Goal: Task Accomplishment & Management: Manage account settings

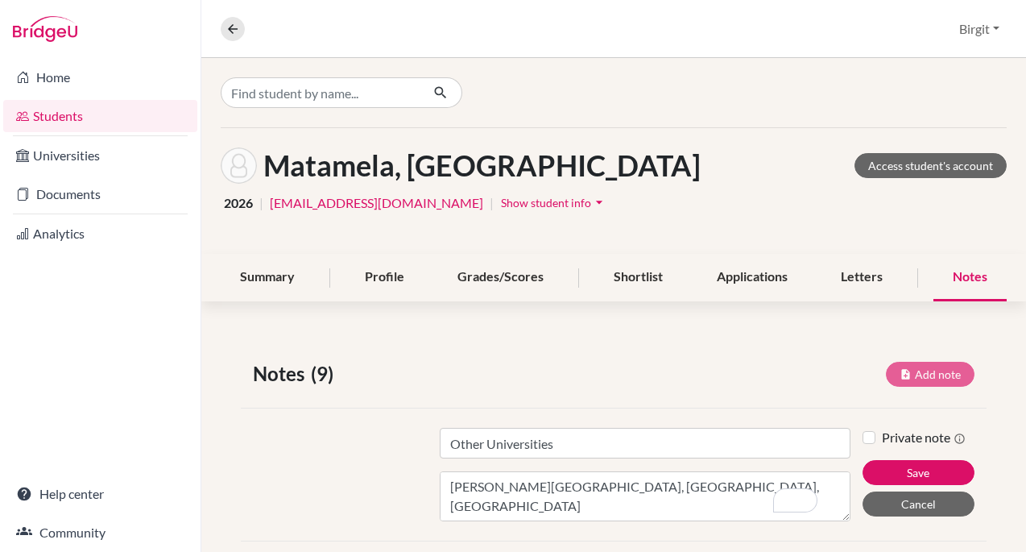
scroll to position [167, 0]
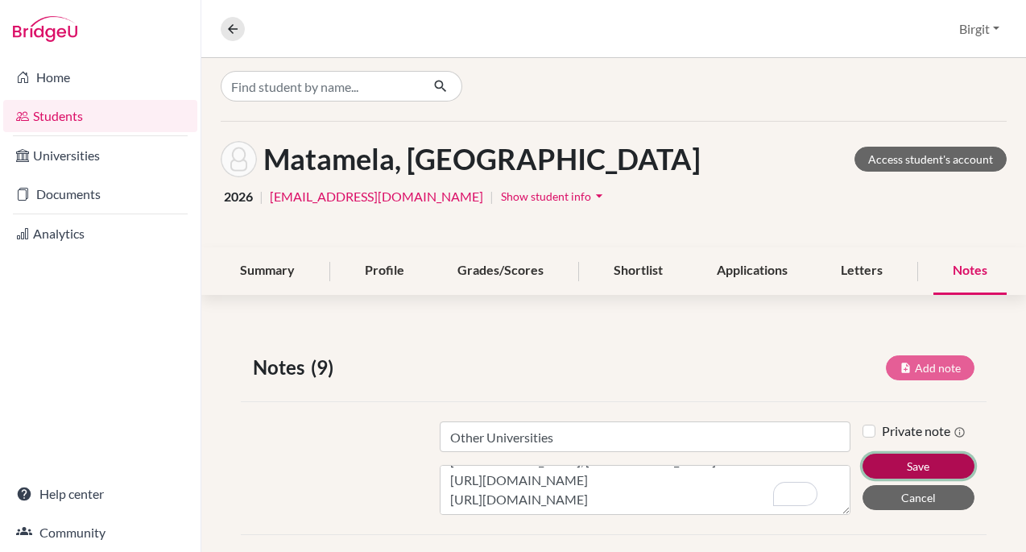
click at [907, 459] on button "Save" at bounding box center [919, 466] width 112 height 25
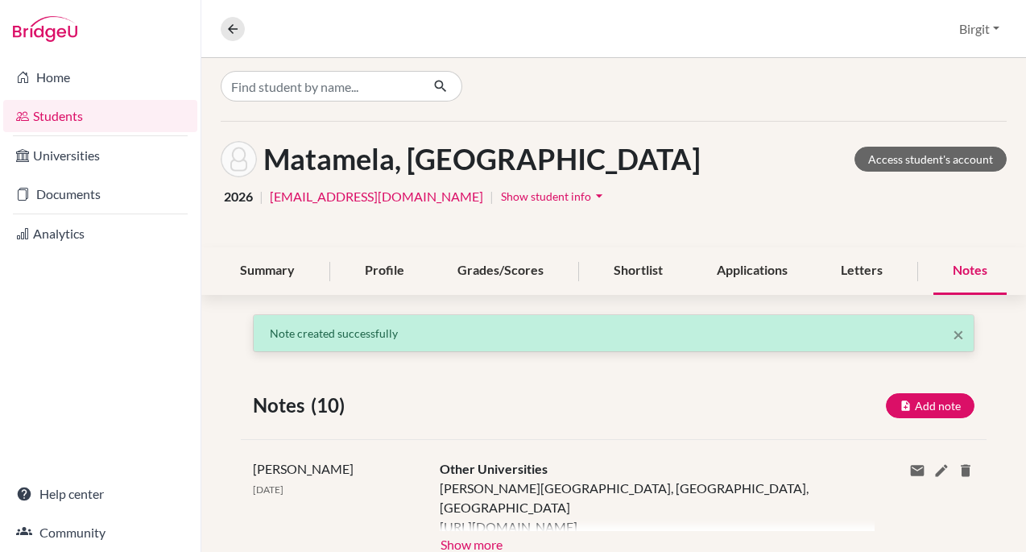
scroll to position [0, 0]
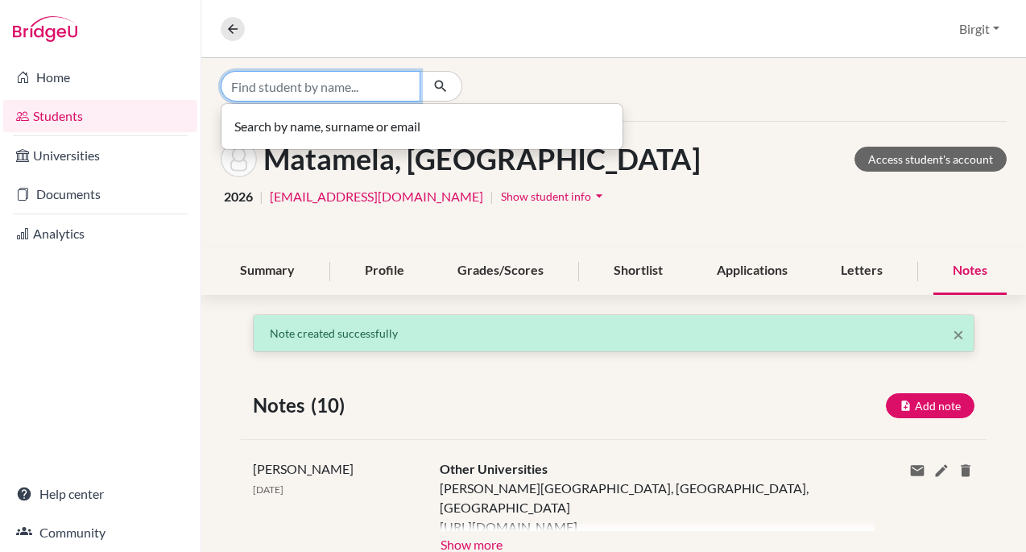
click at [291, 84] on input "Find student by name..." at bounding box center [321, 86] width 200 height 31
type input "[PERSON_NAME]"
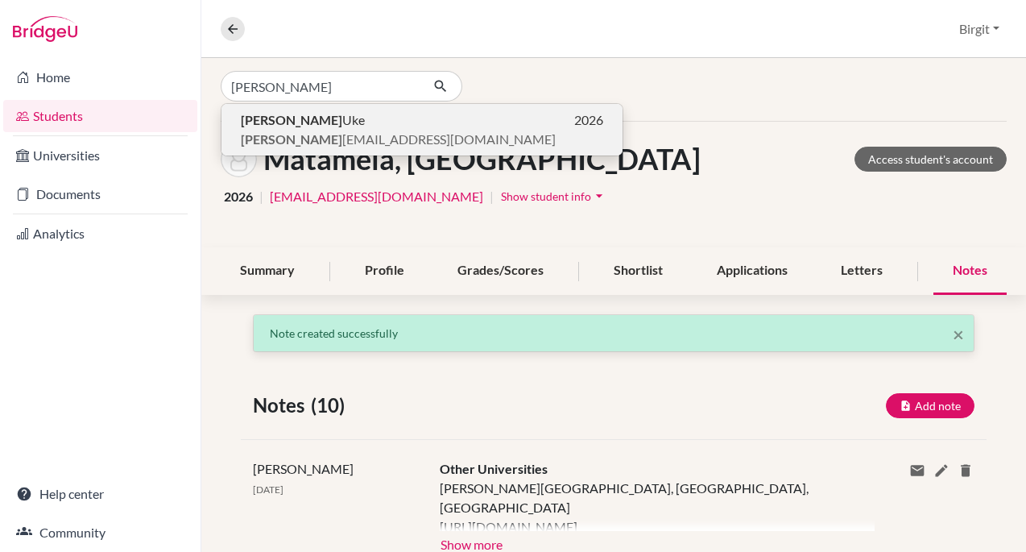
click at [306, 119] on span "[PERSON_NAME]" at bounding box center [303, 119] width 124 height 19
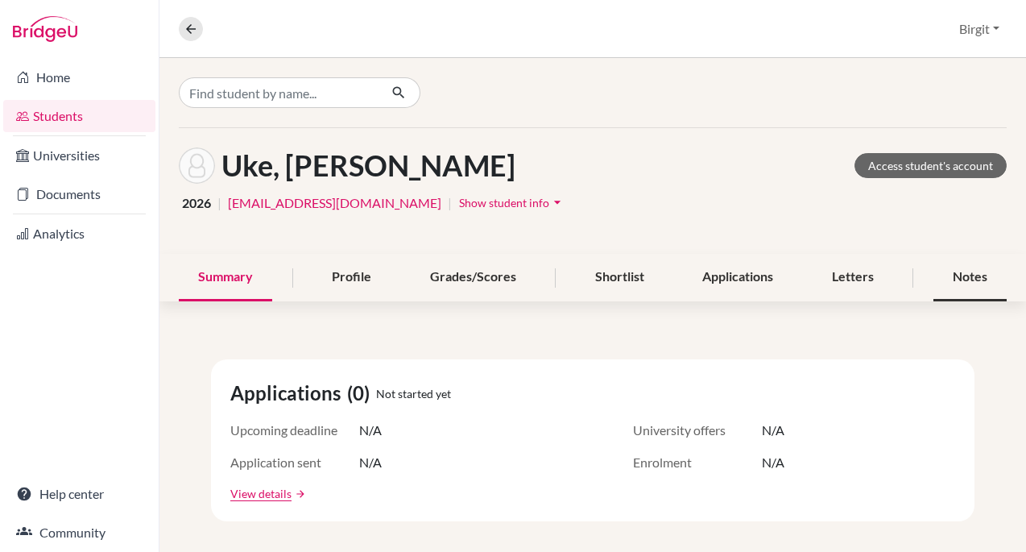
click at [974, 280] on div "Notes" at bounding box center [970, 278] width 73 height 48
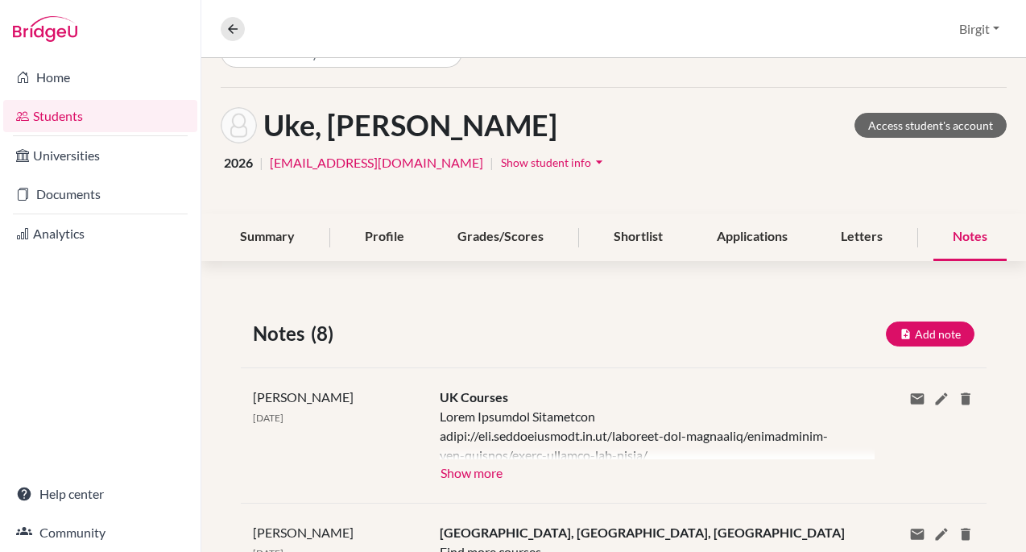
scroll to position [42, 3]
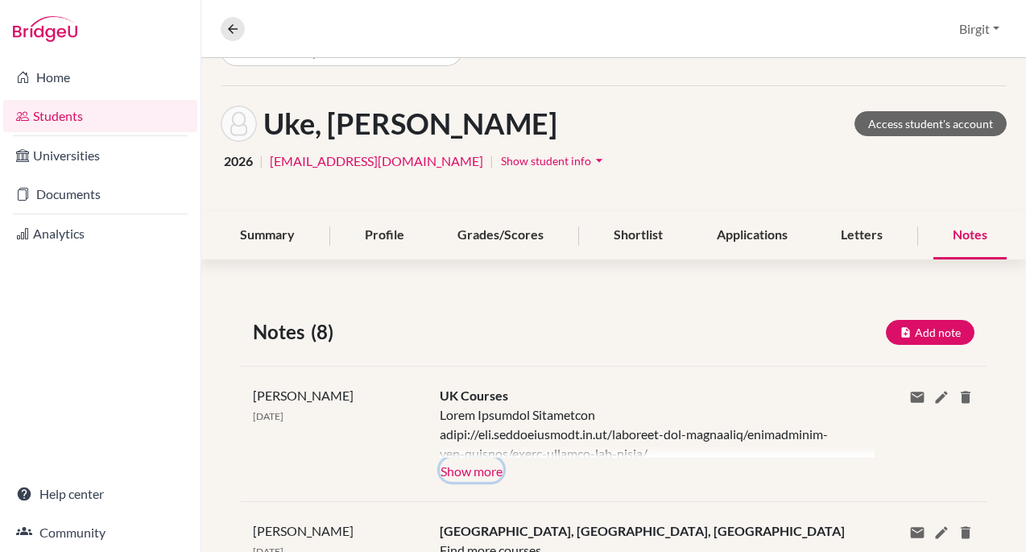
click at [472, 473] on button "Show more" at bounding box center [472, 470] width 64 height 24
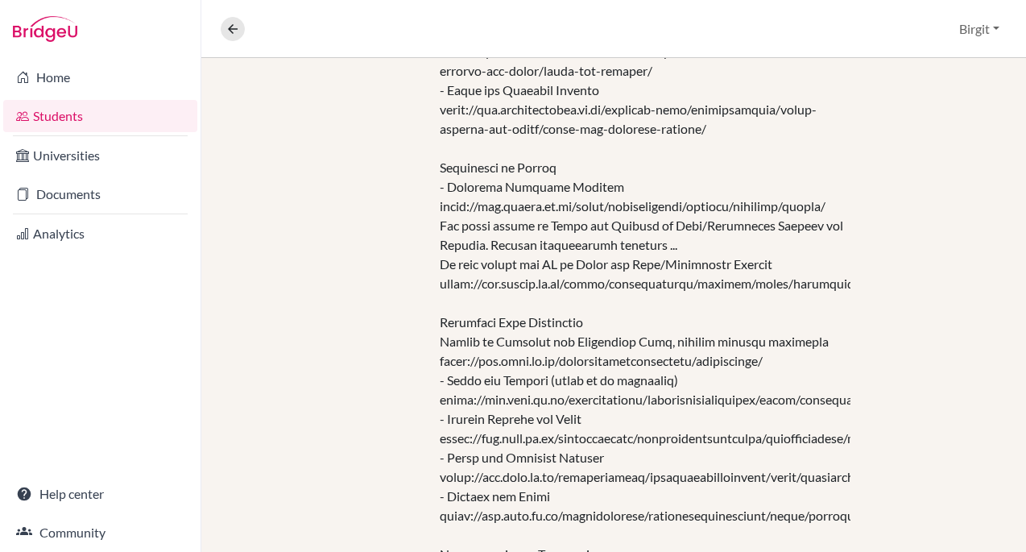
scroll to position [0, 0]
